Goal: Information Seeking & Learning: Learn about a topic

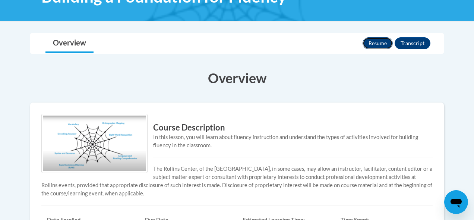
click at [376, 40] on button "Resume" at bounding box center [378, 43] width 30 height 12
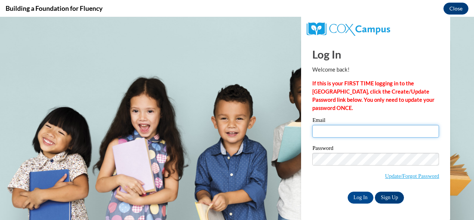
click at [334, 130] on input "Email" at bounding box center [376, 131] width 127 height 13
type input "[EMAIL_ADDRESS][DOMAIN_NAME]"
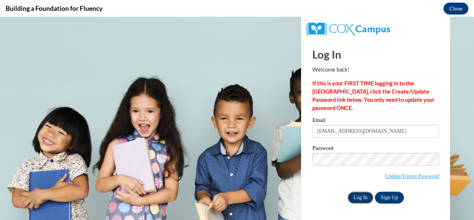
click at [359, 200] on input "Log In" at bounding box center [361, 198] width 26 height 12
